Goal: Task Accomplishment & Management: Use online tool/utility

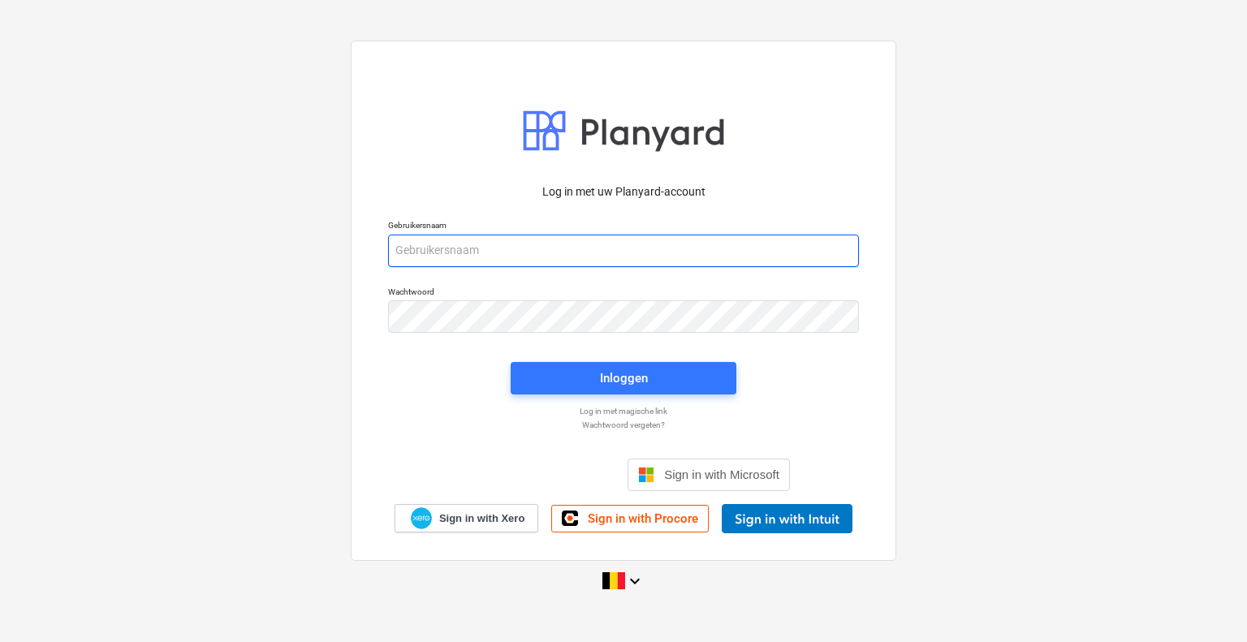
click at [507, 262] on input "email" at bounding box center [623, 251] width 471 height 32
type input "natalia@hkvm.be"
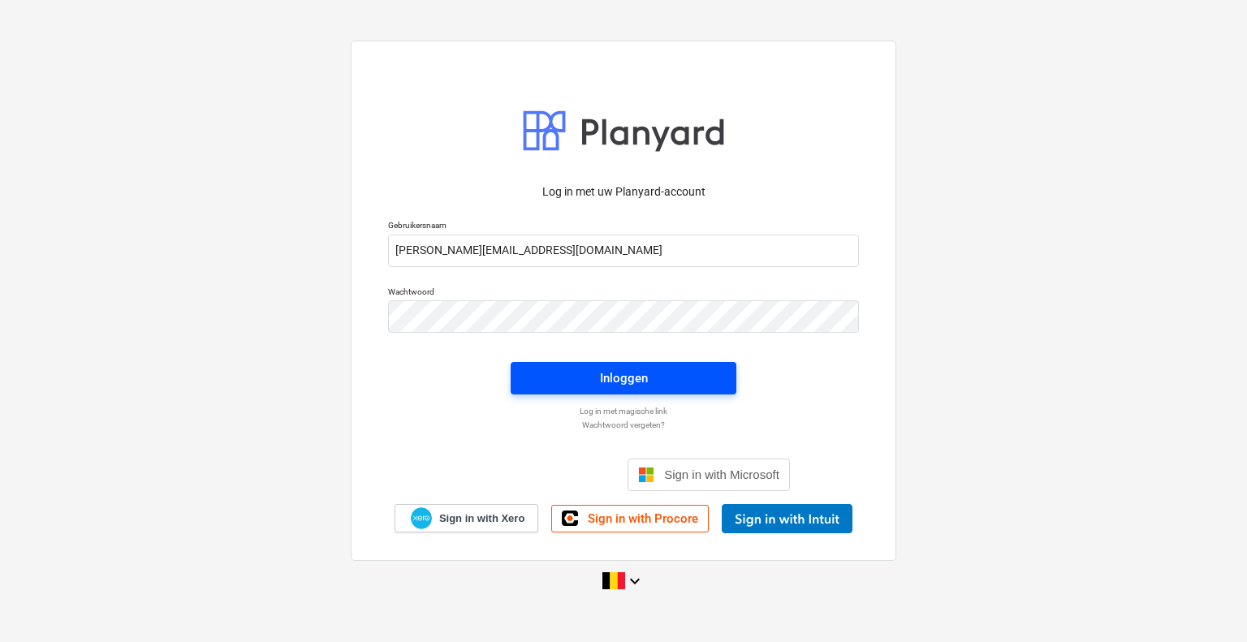
click at [616, 368] on div "Inloggen" at bounding box center [624, 378] width 48 height 21
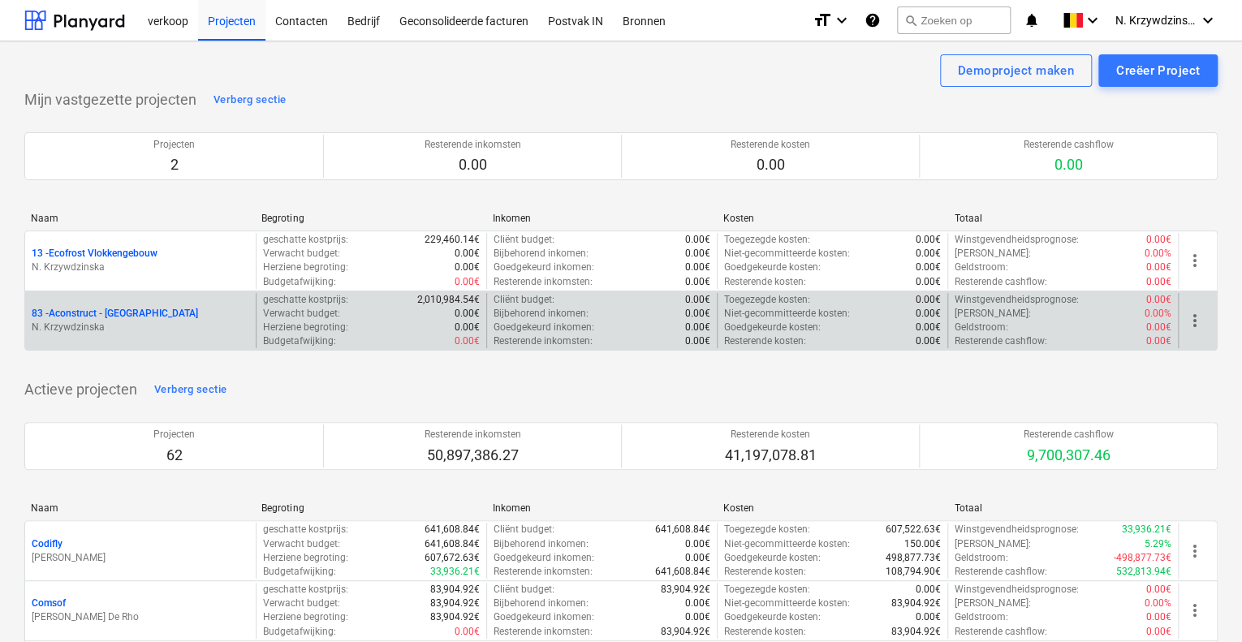
click at [80, 308] on p "83 - Aconstruct - Kortrijk" at bounding box center [115, 314] width 166 height 14
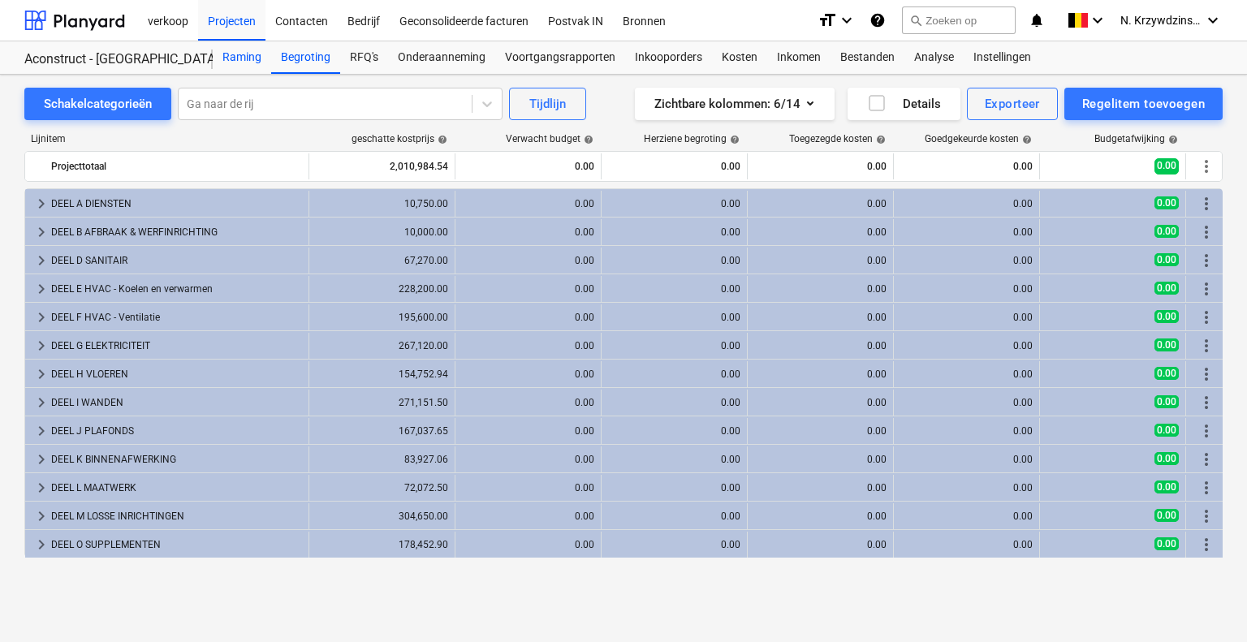
click at [257, 54] on div "Raming" at bounding box center [242, 57] width 58 height 32
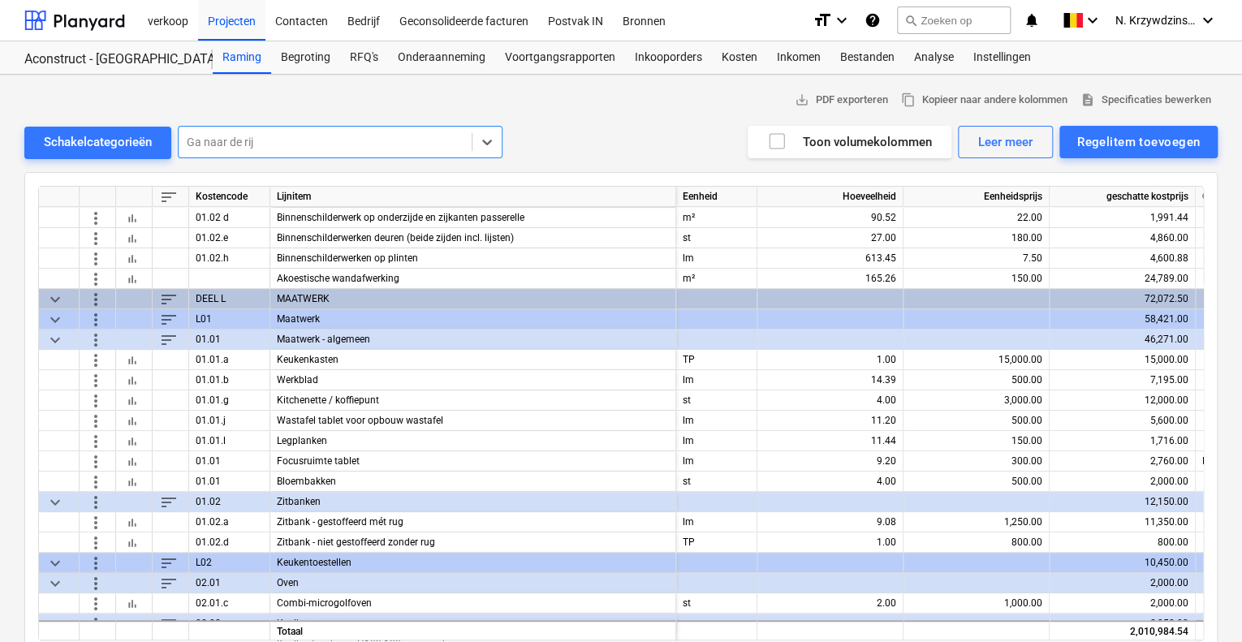
scroll to position [3410, 0]
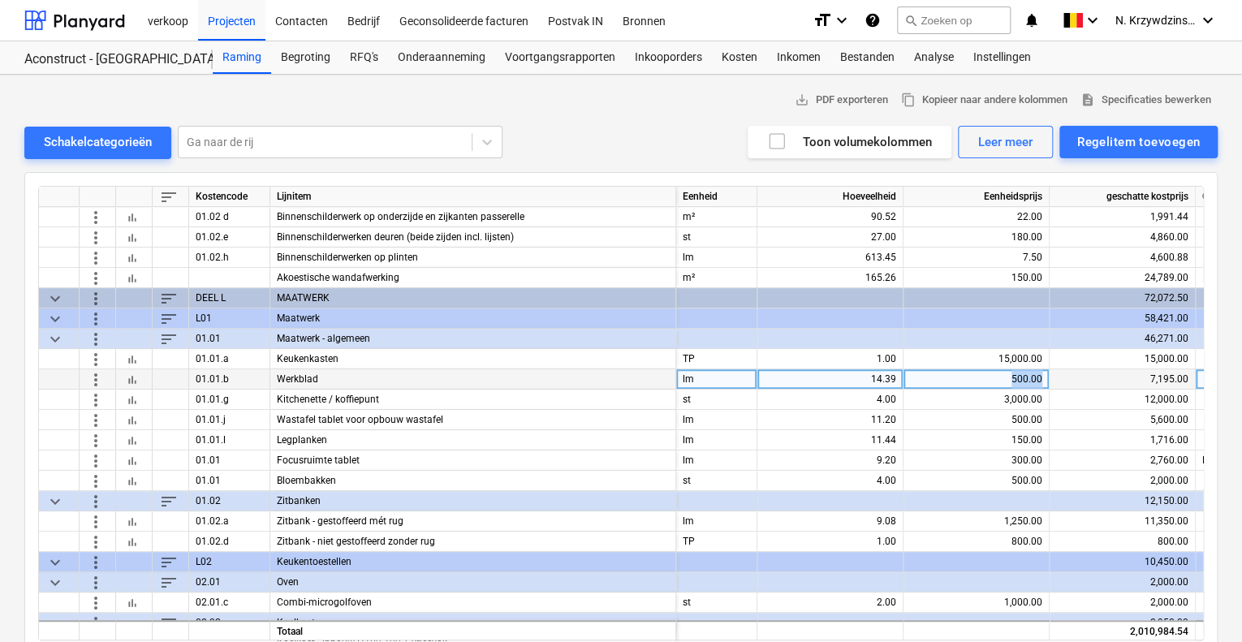
drag, startPoint x: 984, startPoint y: 381, endPoint x: 1048, endPoint y: 373, distance: 64.5
click at [1048, 373] on div "500.00" at bounding box center [977, 379] width 146 height 20
type input "550"
drag, startPoint x: 1003, startPoint y: 375, endPoint x: 1055, endPoint y: 378, distance: 52.1
click at [0, 0] on div "more_vert bar_chart 01.01.b Werkblad lm 14.39 550.00 7,914.50" at bounding box center [0, 0] width 0 height 0
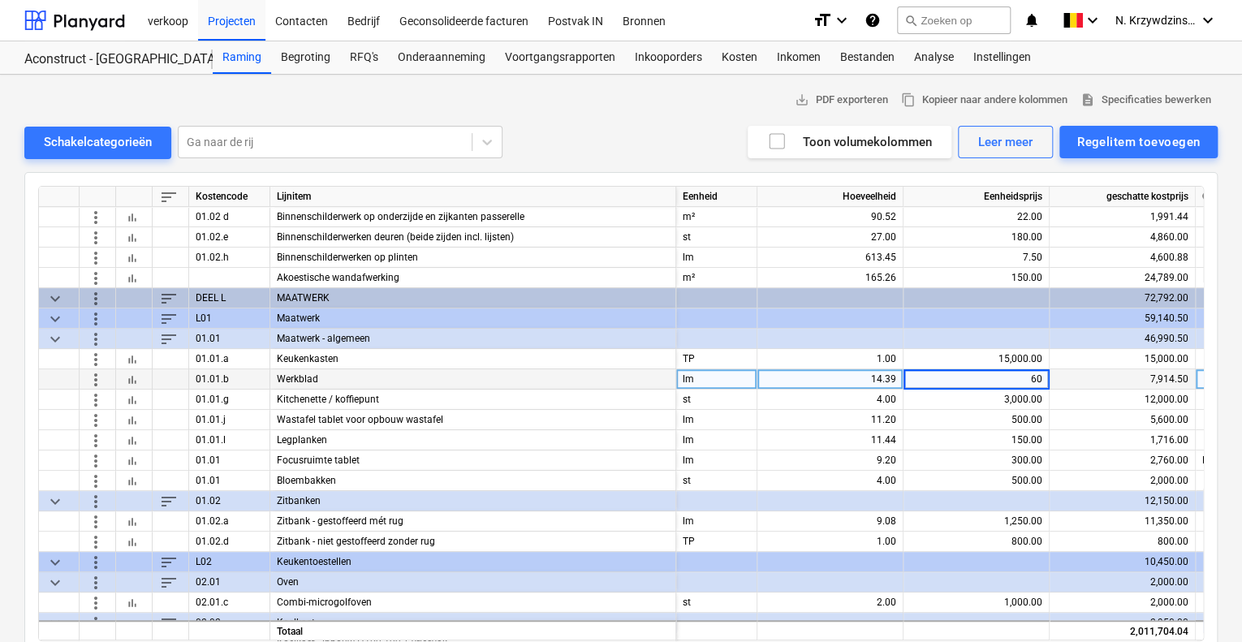
type input "600"
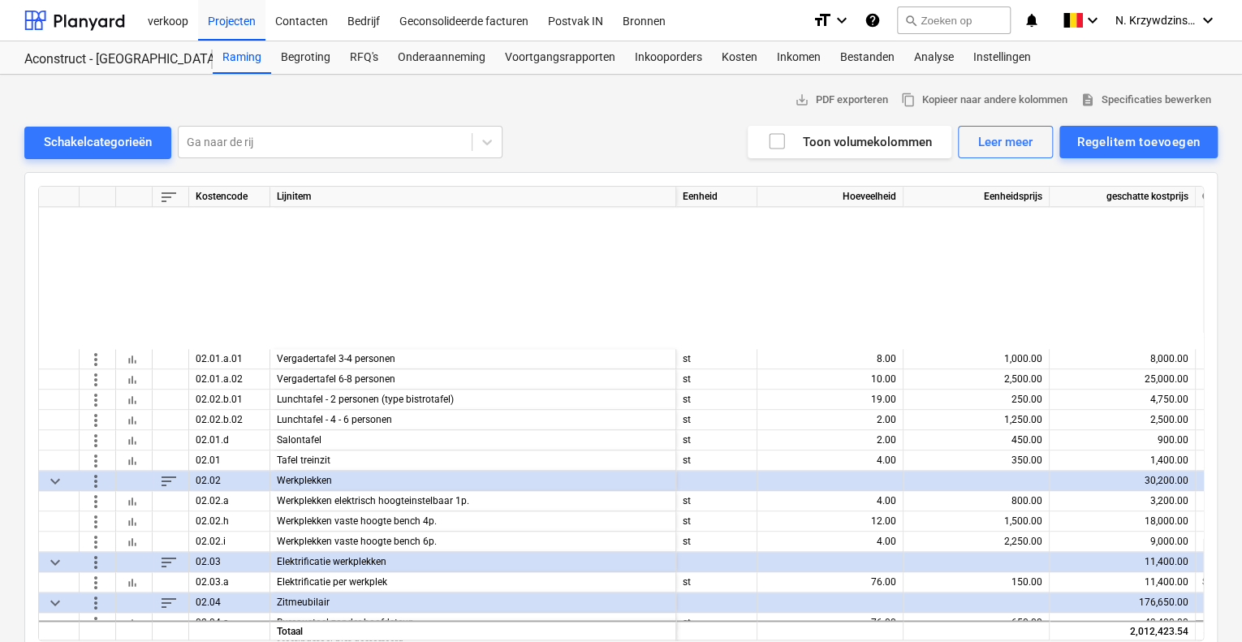
scroll to position [4401, 0]
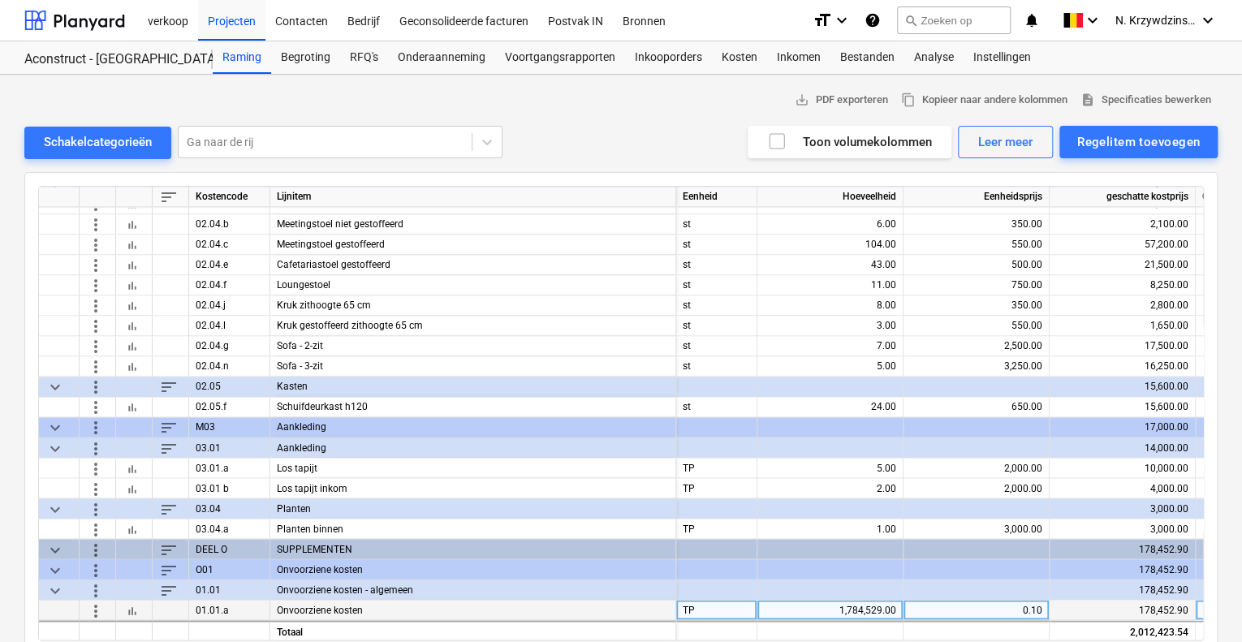
click at [837, 602] on div "1,784,529.00" at bounding box center [830, 610] width 132 height 20
click at [837, 602] on div "0.00" at bounding box center [830, 610] width 132 height 20
type input "1833970.64"
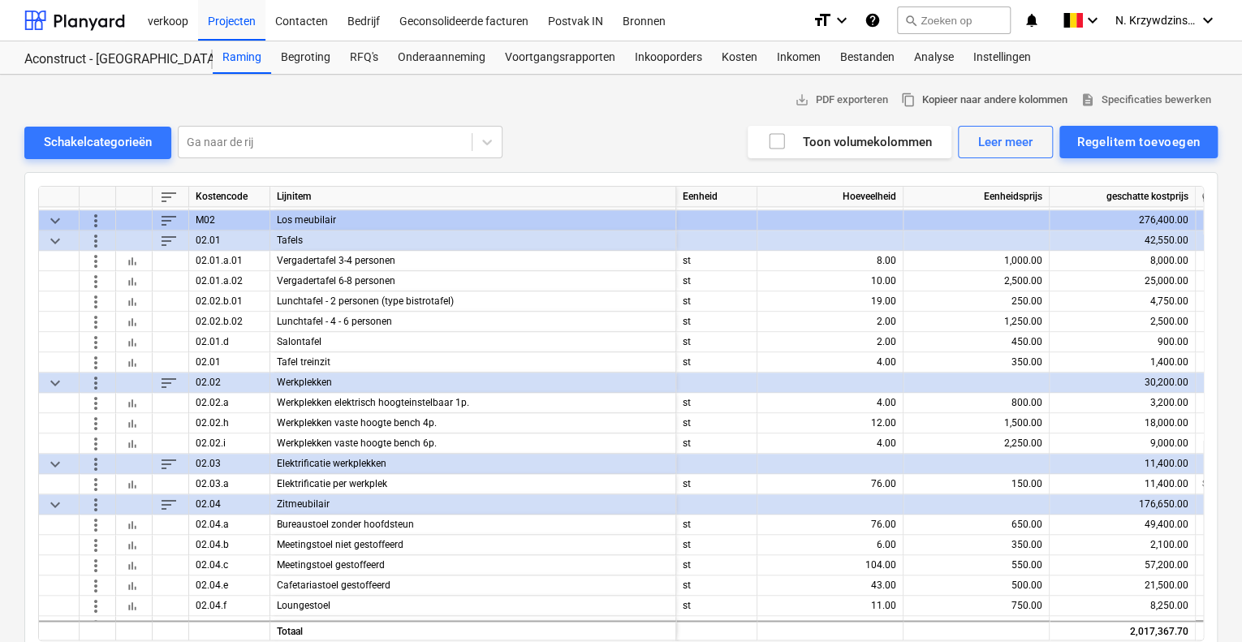
scroll to position [0, 0]
click at [870, 101] on span "save_alt PDF exporteren" at bounding box center [841, 100] width 93 height 19
